Goal: Information Seeking & Learning: Learn about a topic

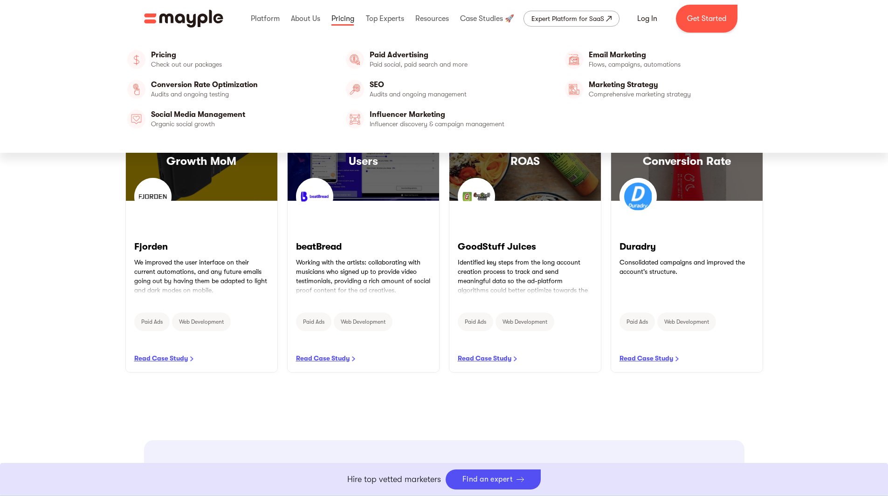
click at [348, 19] on link at bounding box center [343, 19] width 28 height 30
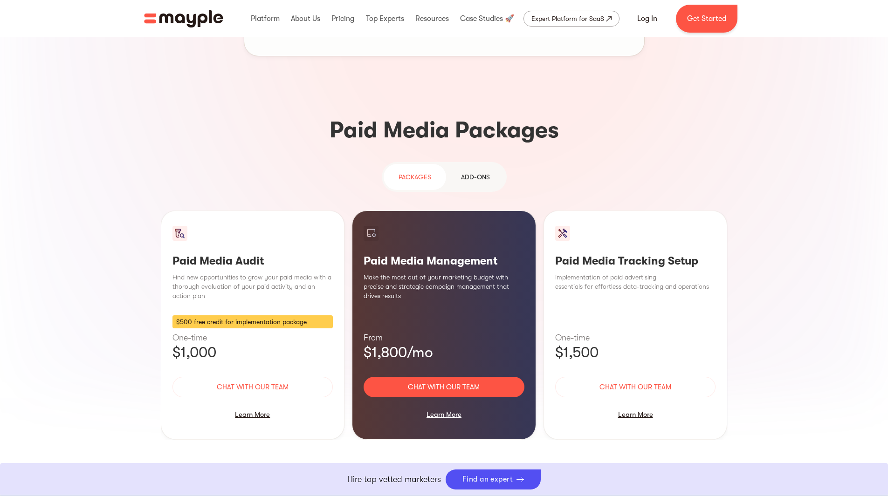
scroll to position [886, 0]
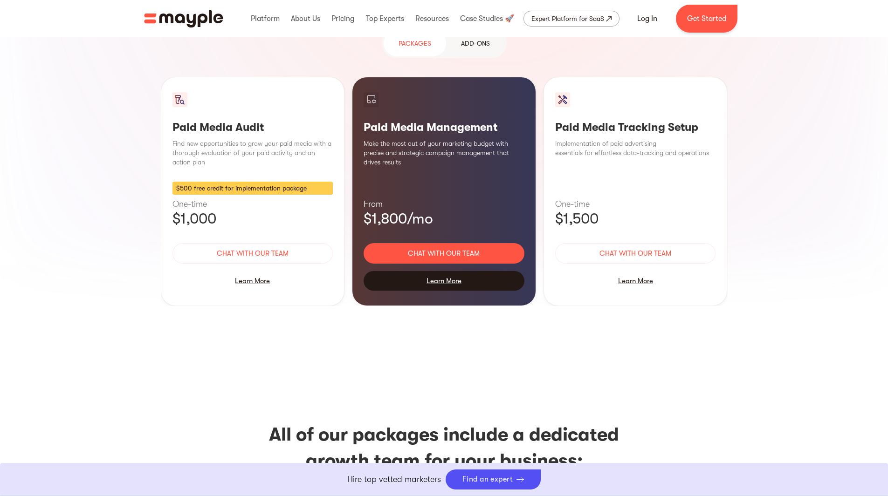
click at [442, 271] on div "Learn More" at bounding box center [444, 281] width 161 height 20
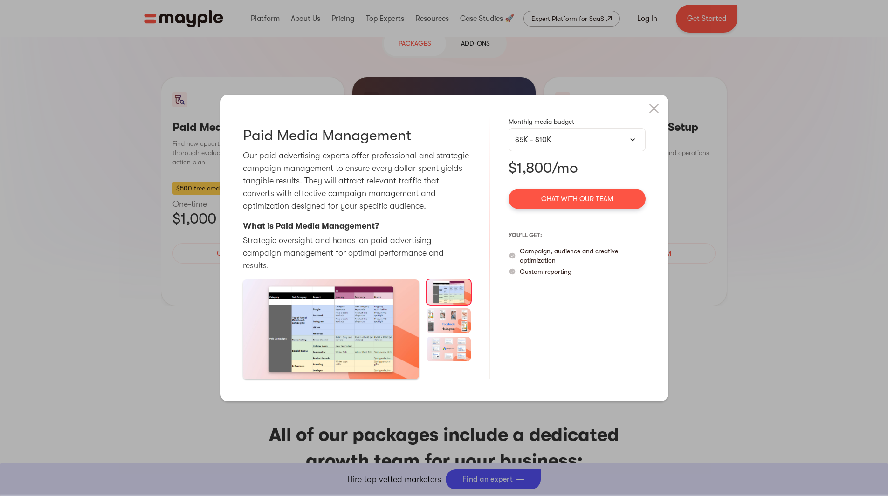
click at [607, 145] on div "$5K - $10K" at bounding box center [577, 139] width 124 height 11
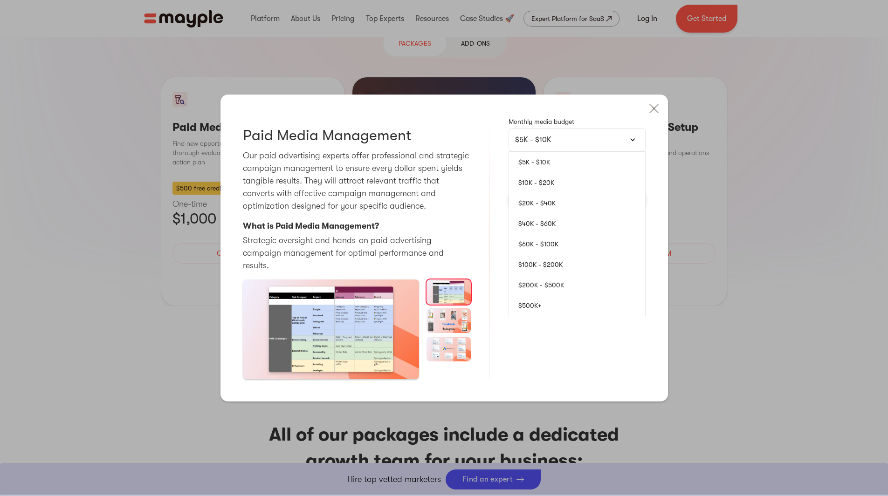
click at [567, 193] on link "$10K - $20K" at bounding box center [577, 182] width 136 height 21
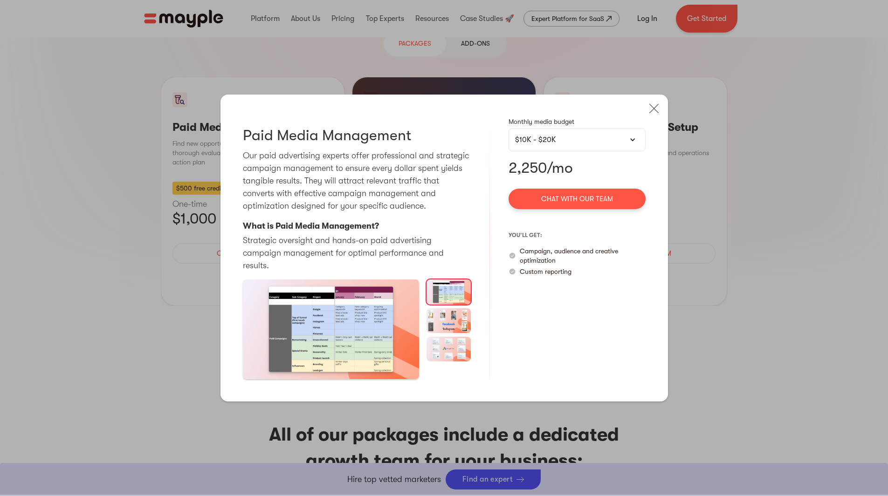
click at [589, 140] on div "$10K - $20K" at bounding box center [577, 139] width 137 height 23
click at [586, 152] on div "$10K - $20K" at bounding box center [577, 139] width 137 height 23
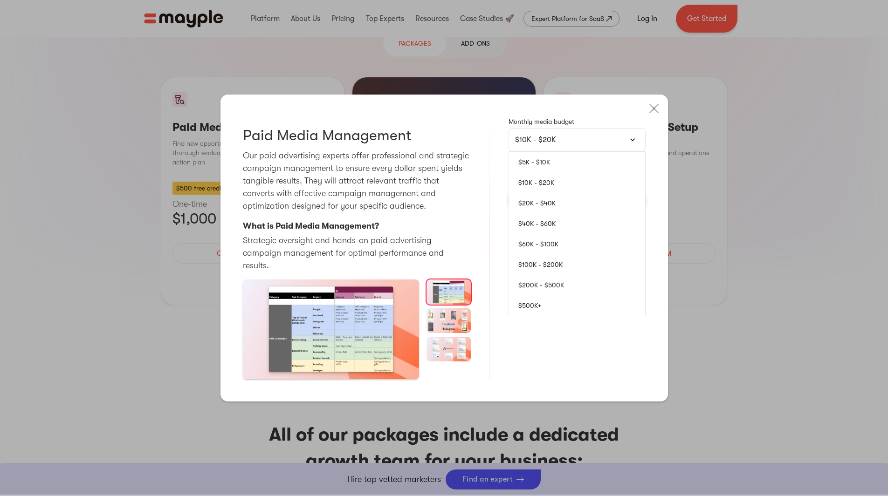
click at [551, 211] on link "$20K - $40K" at bounding box center [577, 203] width 136 height 21
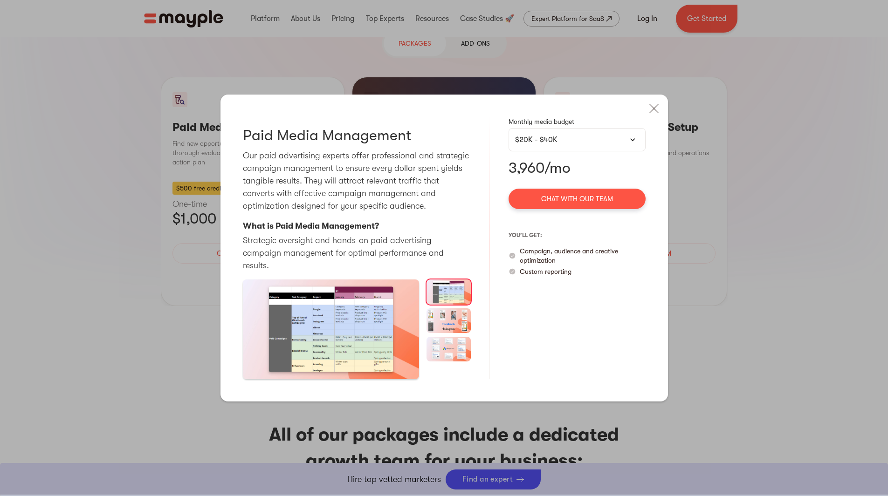
click at [590, 145] on div "$20K - $40K" at bounding box center [577, 139] width 124 height 11
click at [595, 145] on div "$20K - $40K" at bounding box center [577, 139] width 124 height 11
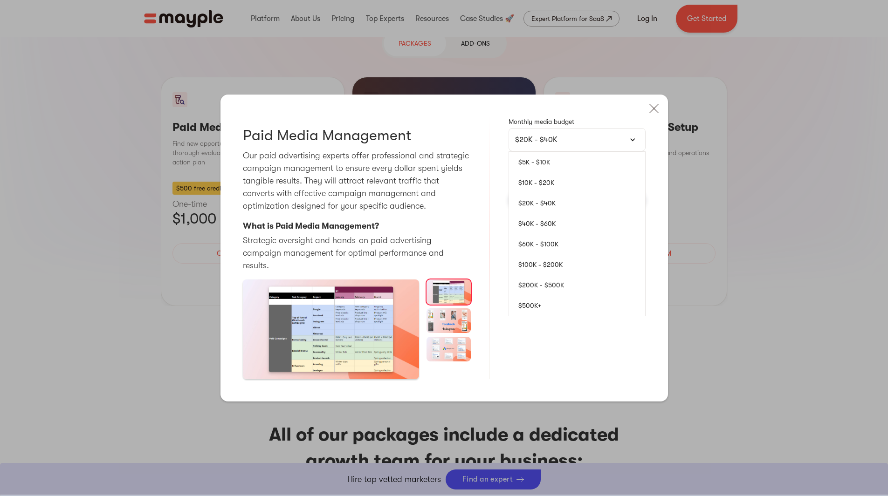
click at [561, 186] on link "$10K - $20K" at bounding box center [577, 182] width 136 height 21
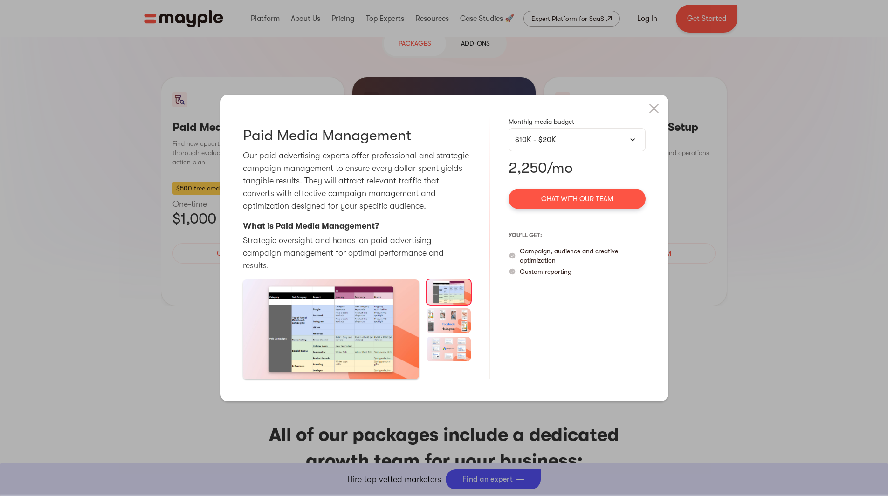
click at [589, 145] on div "$10K - $20K" at bounding box center [577, 139] width 124 height 11
click at [588, 145] on div "$10K - $20K" at bounding box center [577, 139] width 124 height 11
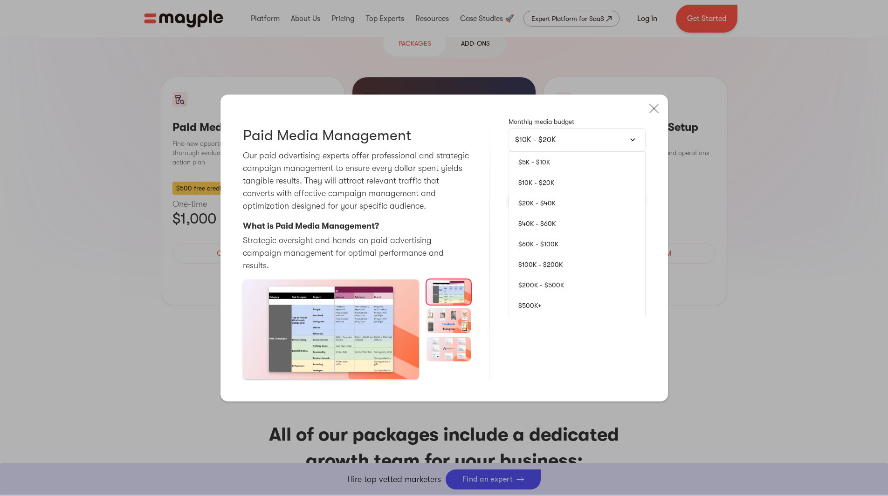
click at [562, 205] on link "$20K - $40K" at bounding box center [577, 203] width 136 height 21
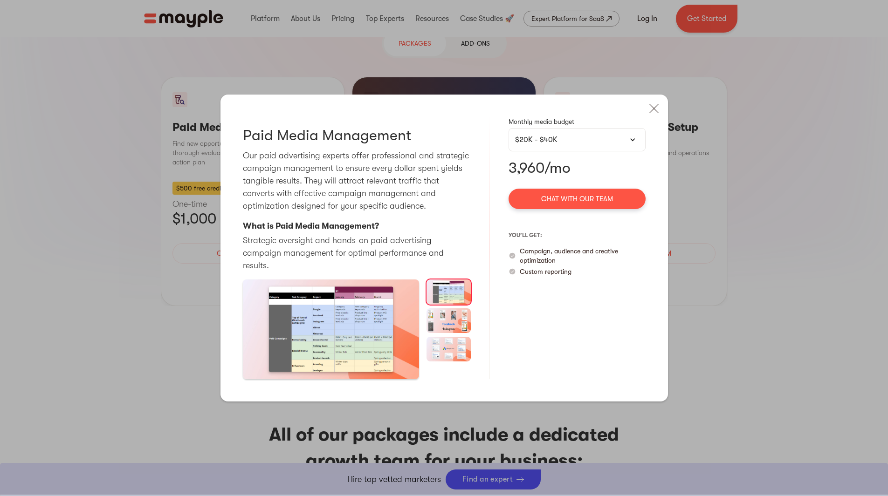
click at [583, 143] on div "$20K - $40K" at bounding box center [577, 139] width 124 height 11
click at [581, 145] on div "$20K - $40K" at bounding box center [577, 139] width 124 height 11
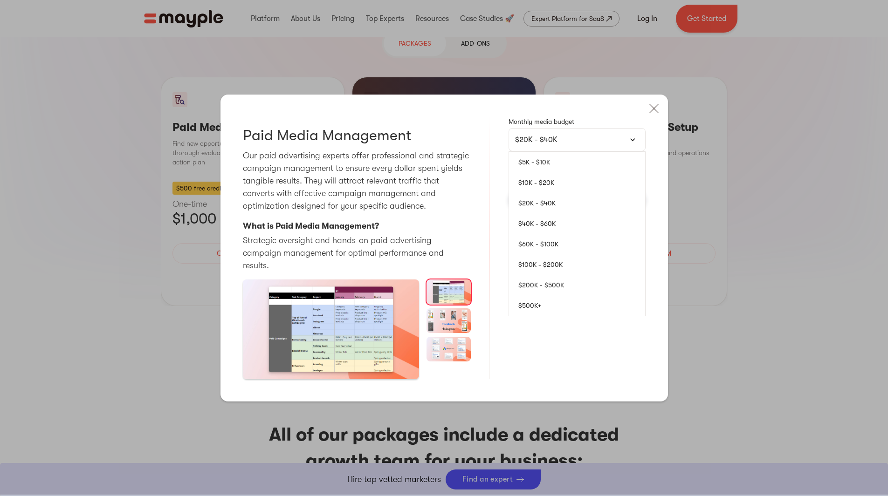
click at [555, 168] on link "$5K - $10K" at bounding box center [577, 162] width 136 height 21
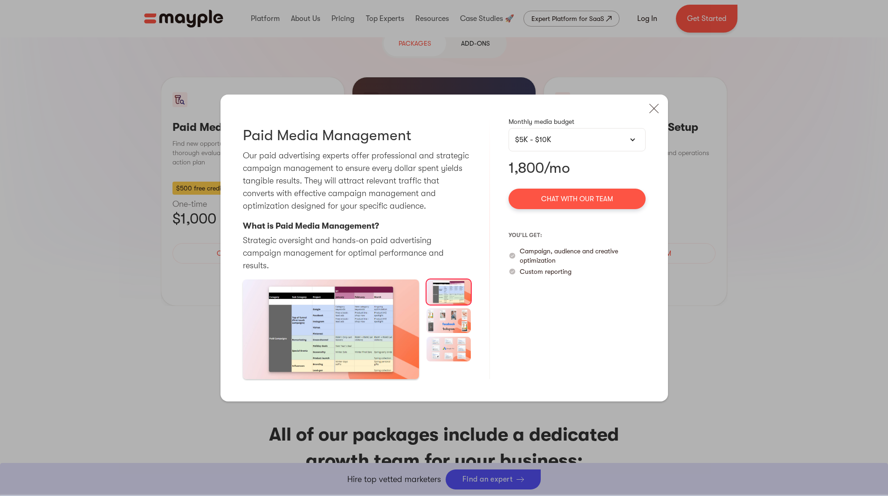
click at [450, 318] on img at bounding box center [449, 321] width 44 height 25
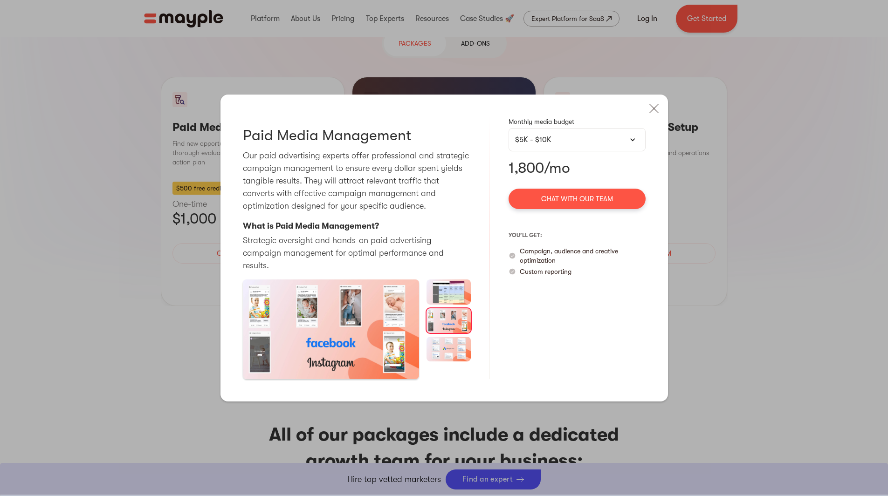
click at [451, 346] on img at bounding box center [449, 349] width 44 height 25
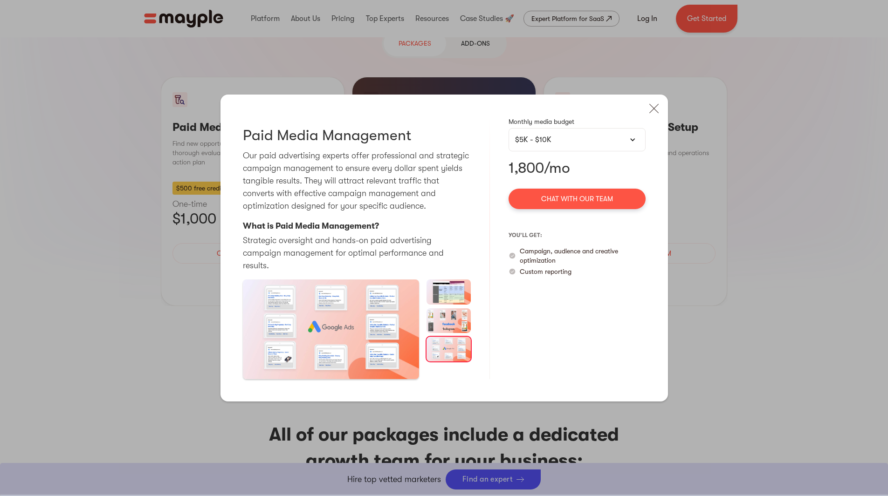
click at [655, 111] on img at bounding box center [654, 108] width 21 height 21
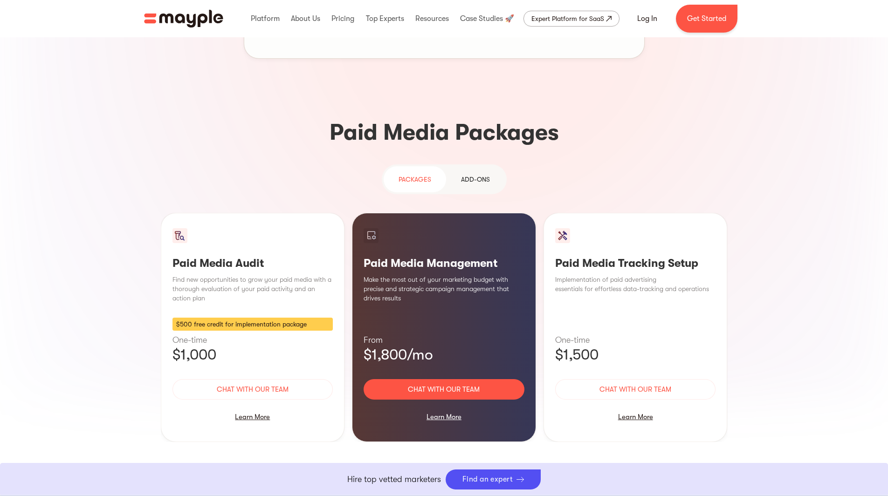
scroll to position [559, 0]
